Goal: Task Accomplishment & Management: Manage account settings

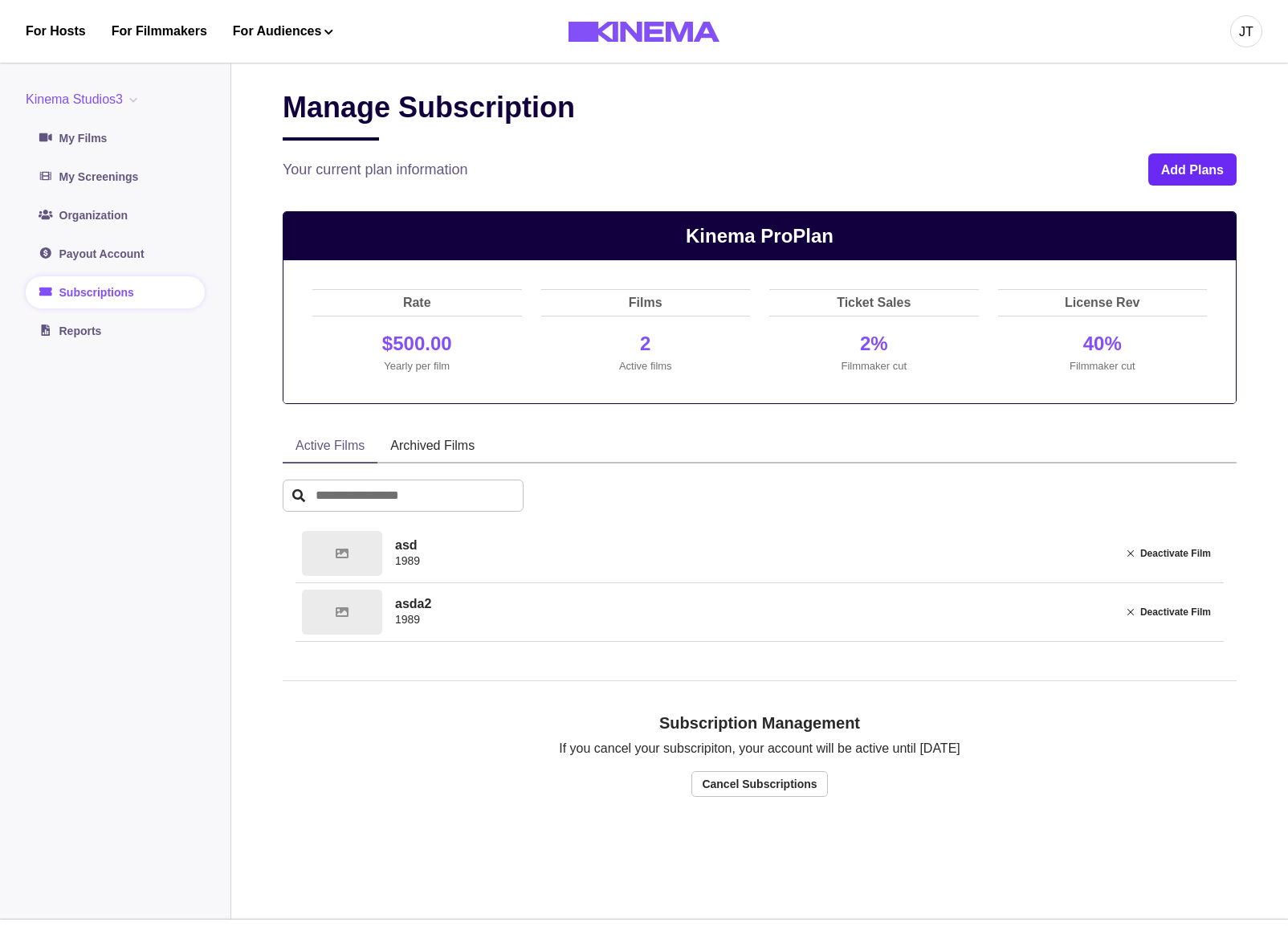
click at [1191, 175] on button "Add Plans" at bounding box center [1192, 169] width 88 height 32
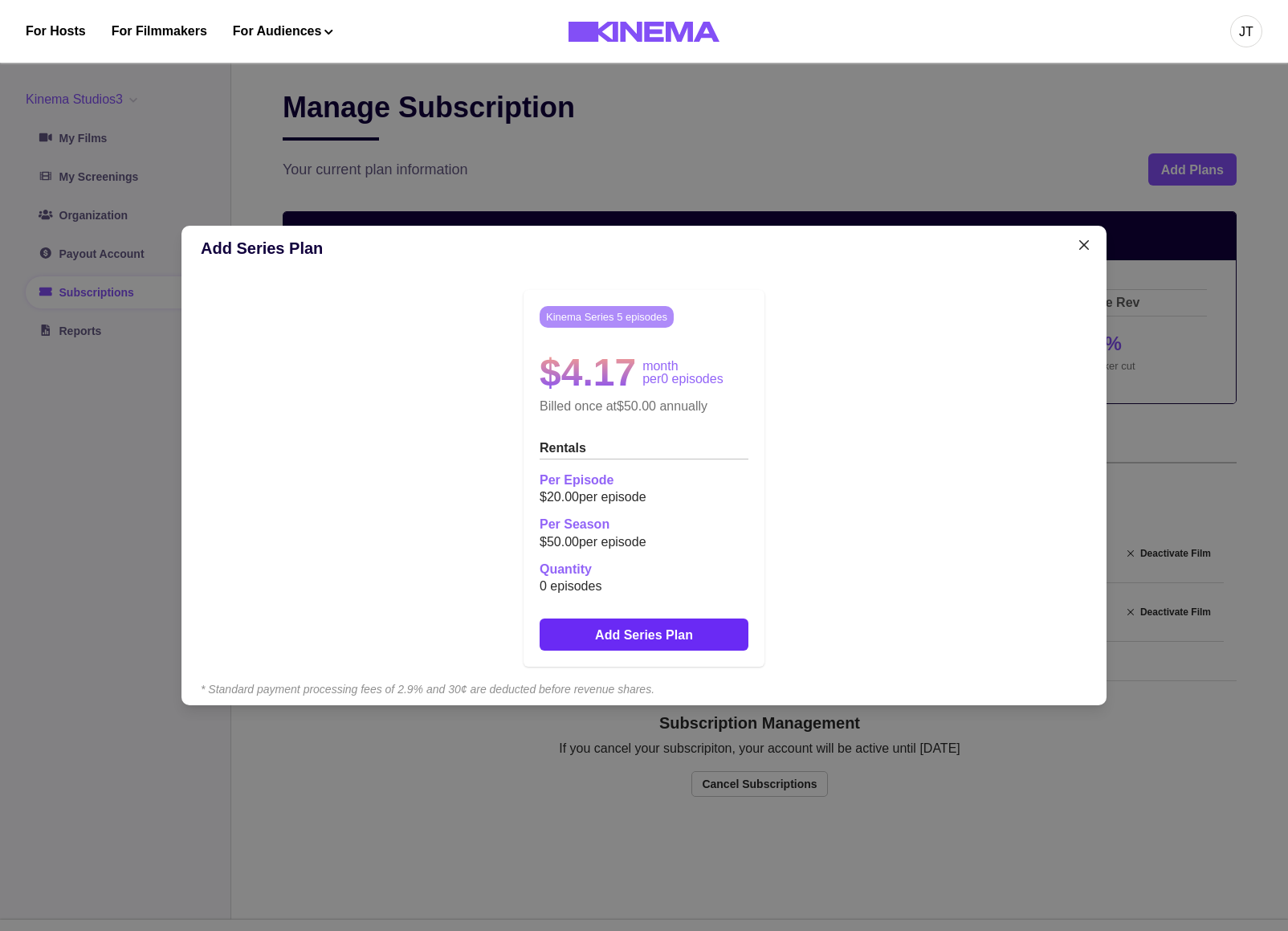
click at [648, 630] on button "Add Series Plan" at bounding box center [644, 634] width 209 height 32
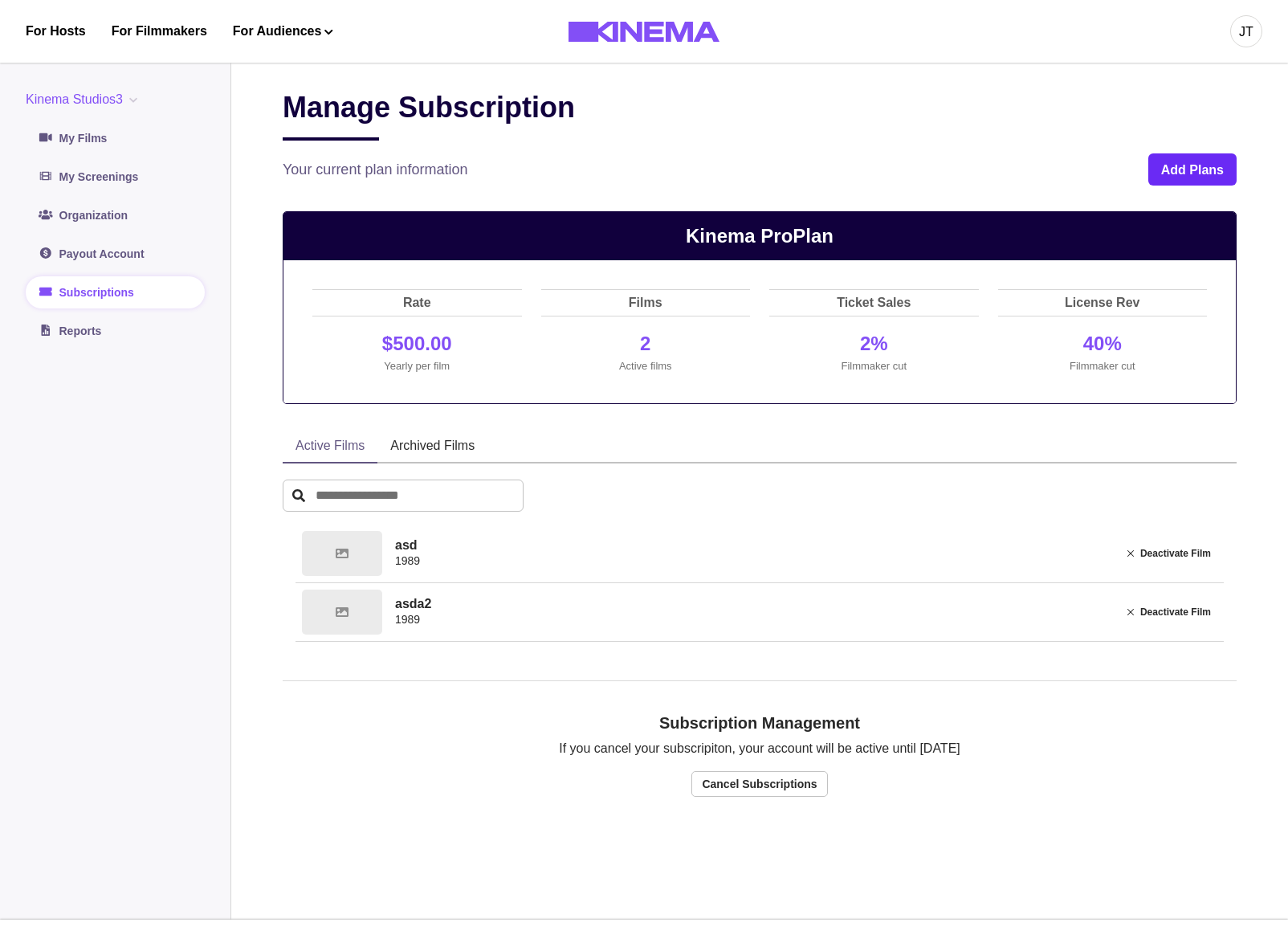
click at [1187, 178] on button "Add Plans" at bounding box center [1192, 169] width 88 height 32
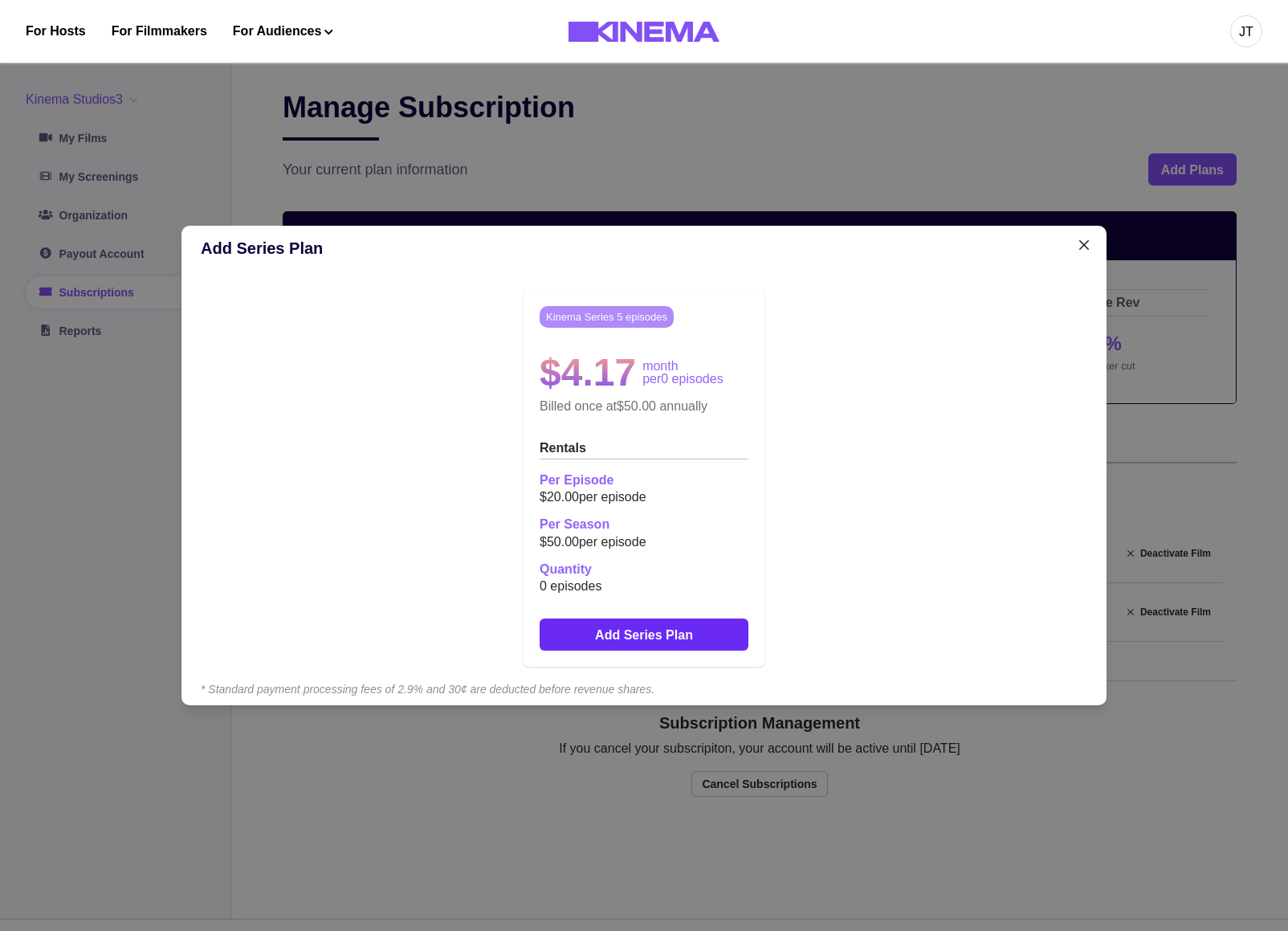
click at [693, 629] on button "Add Series Plan" at bounding box center [644, 634] width 209 height 32
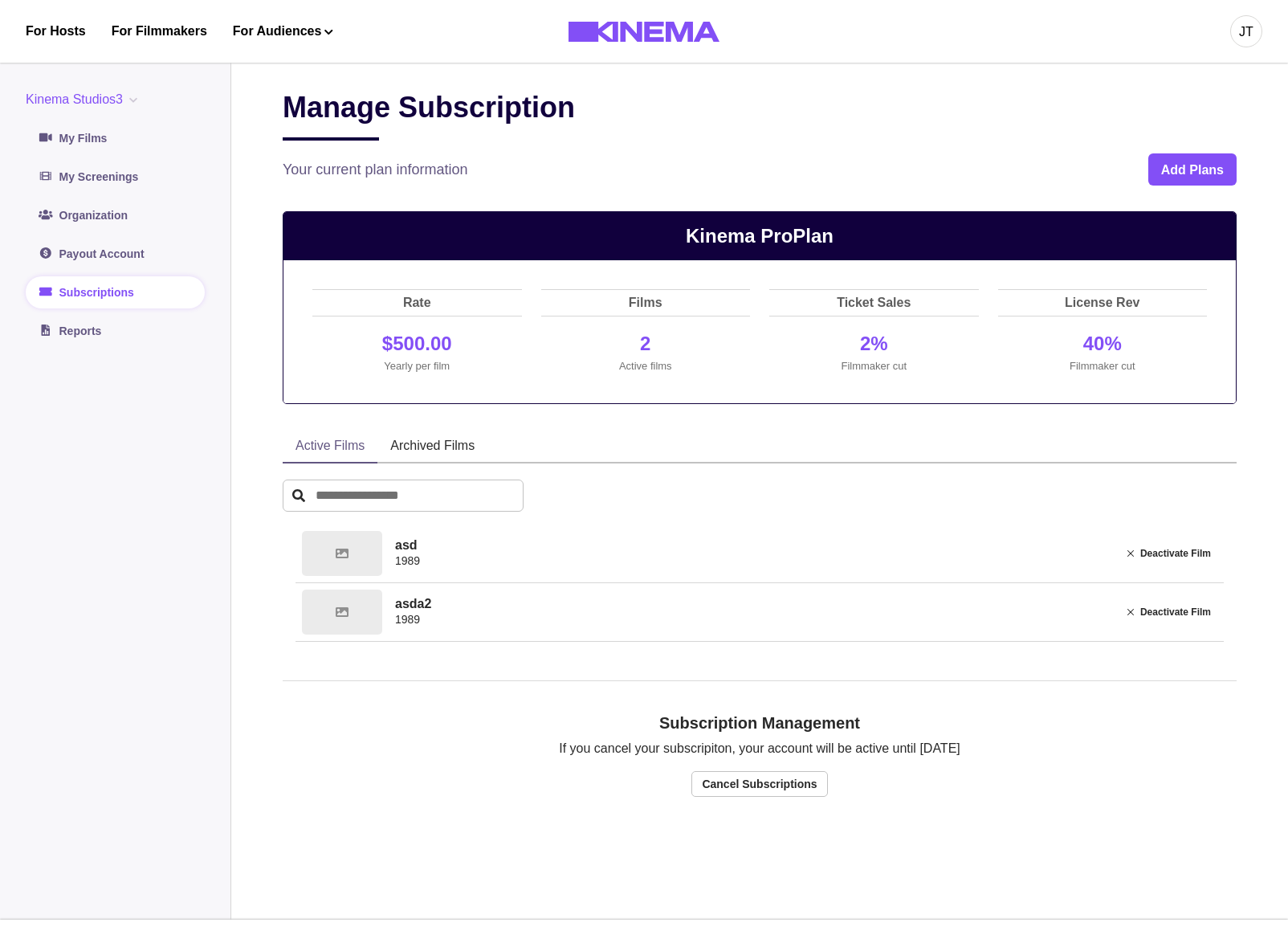
click at [1171, 171] on button "Add Plans" at bounding box center [1192, 169] width 88 height 32
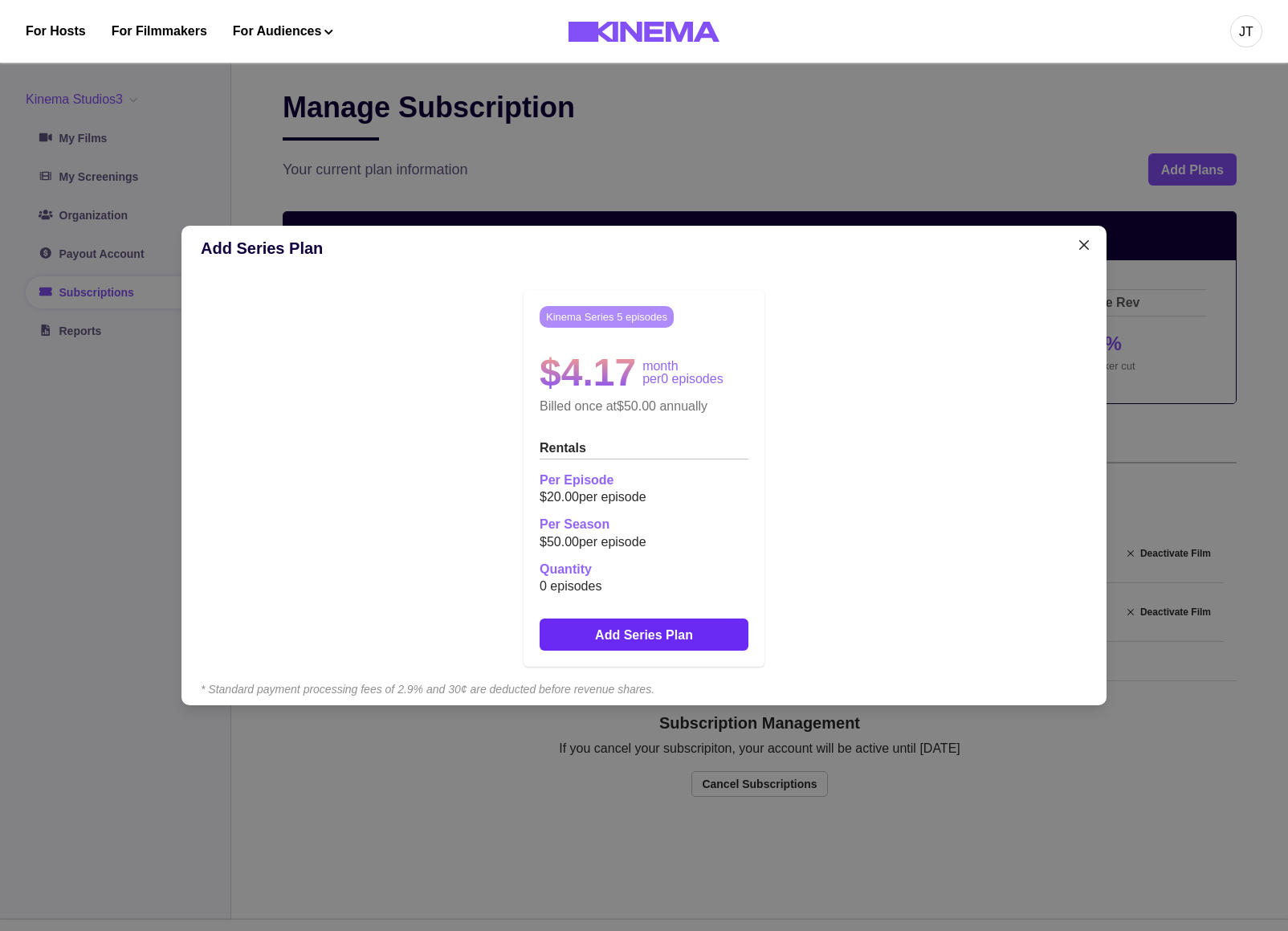
click at [693, 644] on button "Add Series Plan" at bounding box center [644, 634] width 209 height 32
